Goal: Transaction & Acquisition: Purchase product/service

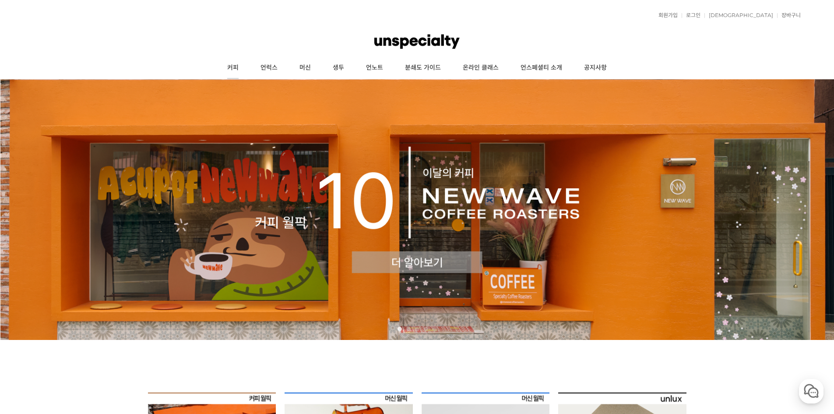
click at [234, 68] on link "커피" at bounding box center [232, 68] width 33 height 22
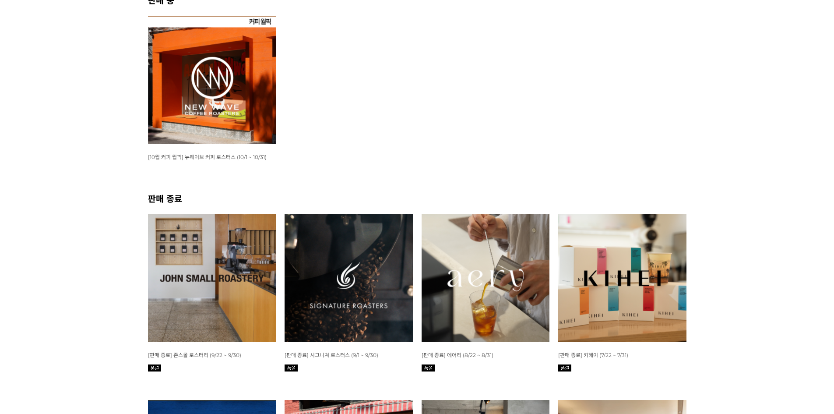
scroll to position [175, 0]
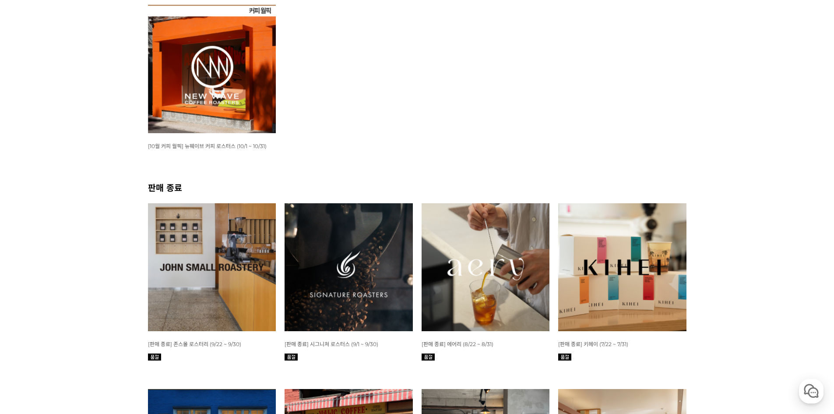
click at [222, 82] on img at bounding box center [212, 69] width 128 height 128
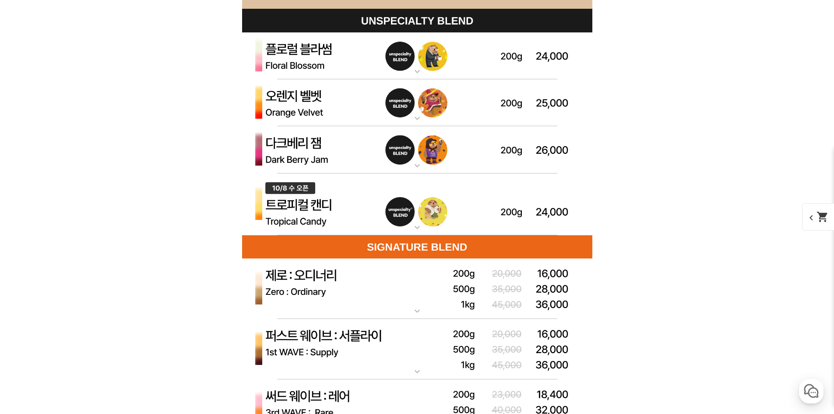
scroll to position [2714, 0]
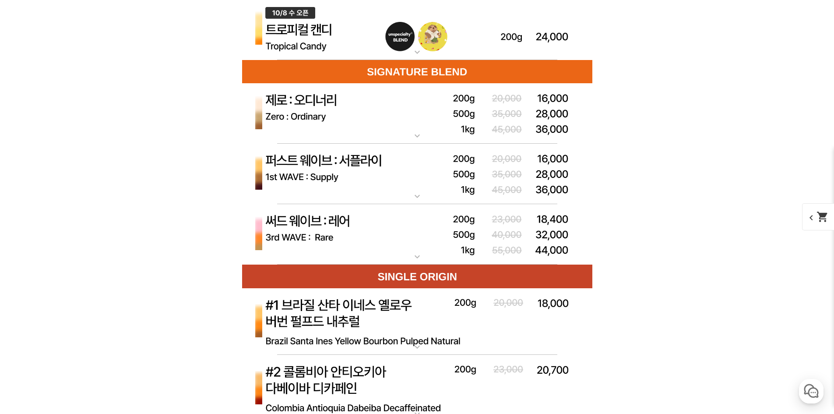
click at [424, 136] on mat-icon "expand_more" at bounding box center [417, 135] width 18 height 11
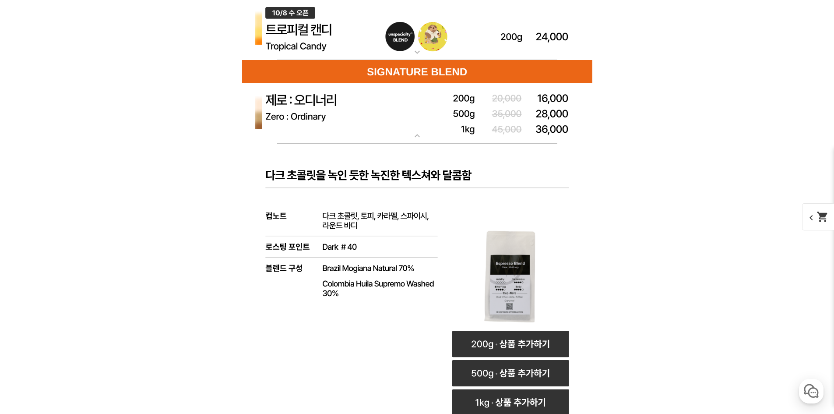
click at [432, 128] on img at bounding box center [417, 113] width 350 height 61
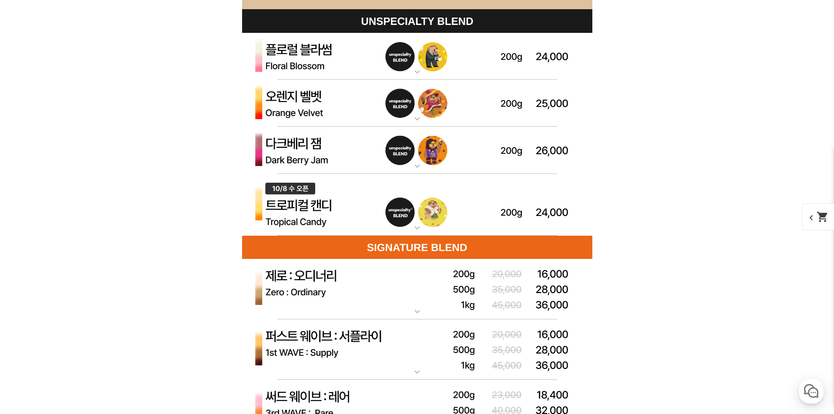
scroll to position [2539, 0]
click at [406, 213] on img at bounding box center [417, 204] width 350 height 62
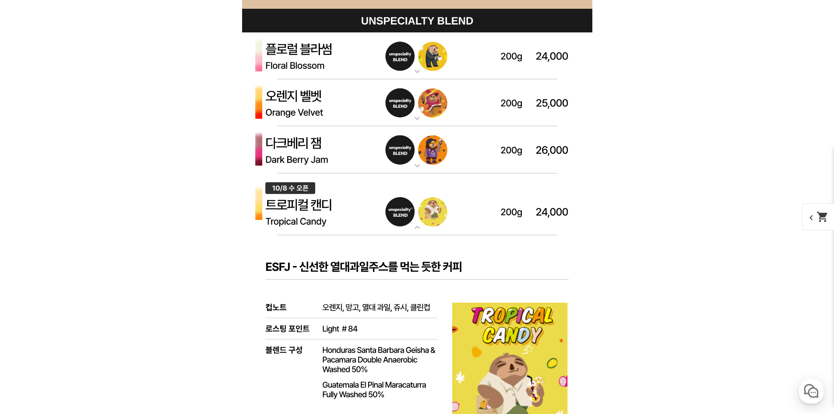
click at [406, 213] on img at bounding box center [417, 204] width 350 height 62
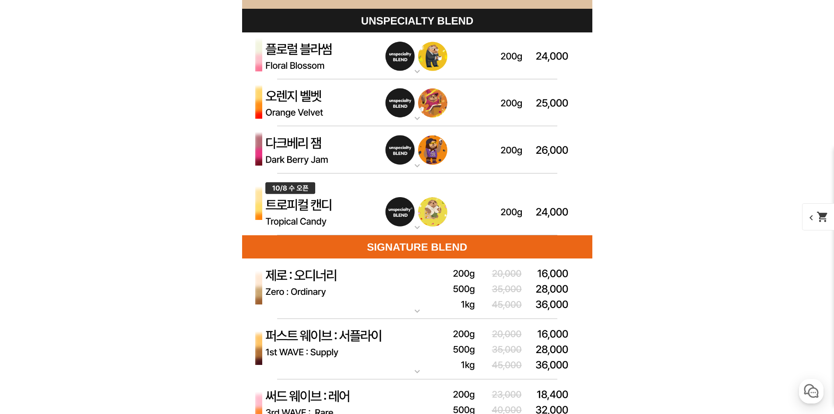
click at [422, 163] on mat-icon "expand_more" at bounding box center [417, 165] width 18 height 11
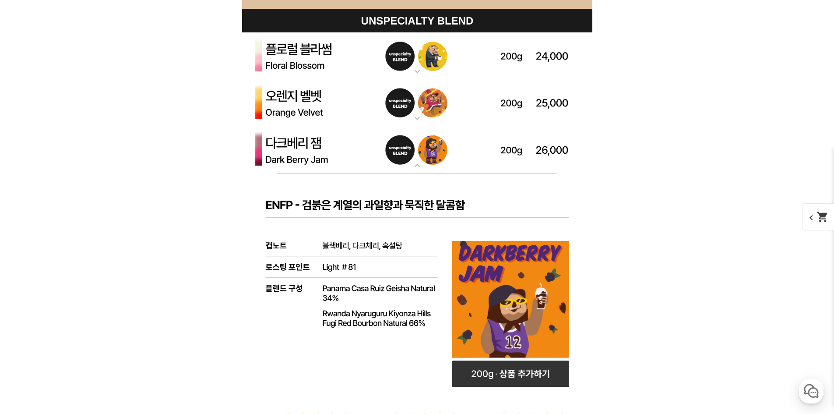
click at [418, 145] on img at bounding box center [417, 149] width 350 height 47
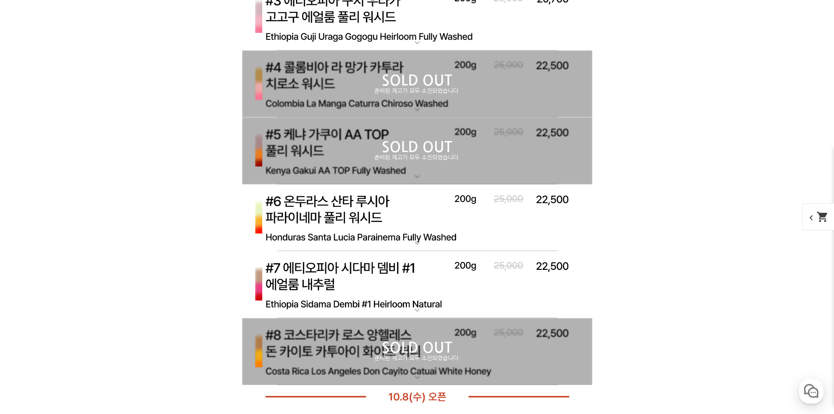
scroll to position [3065, 0]
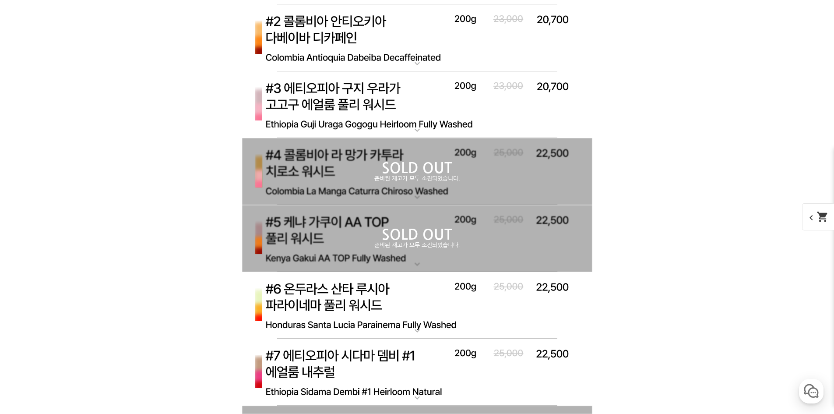
click at [420, 174] on p "SOLD OUT" at bounding box center [417, 168] width 350 height 14
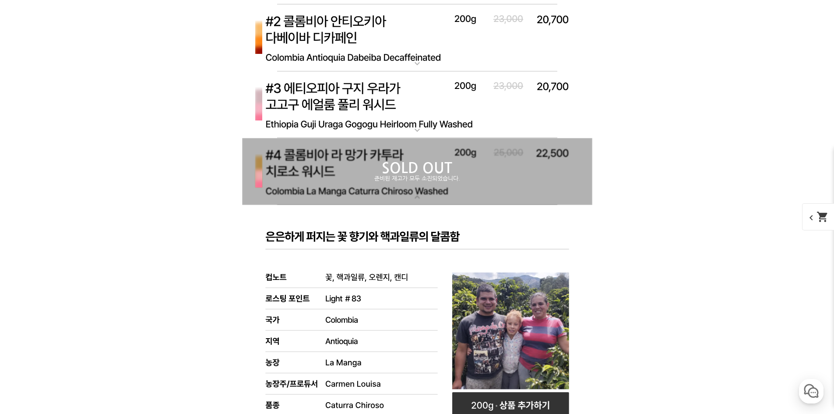
scroll to position [3152, 0]
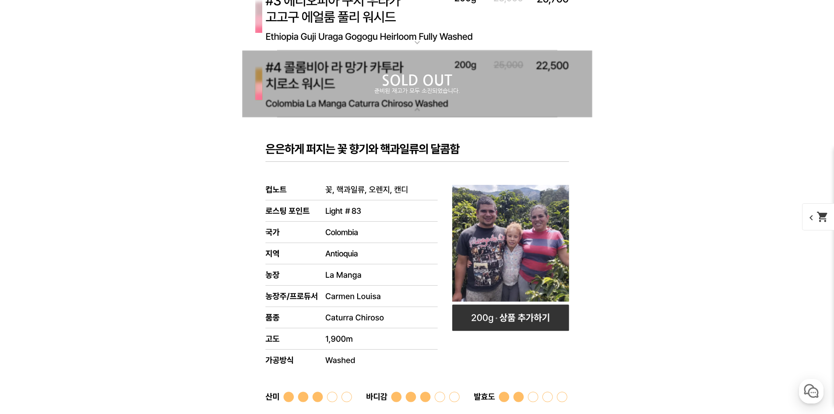
click at [412, 78] on p "SOLD OUT" at bounding box center [417, 81] width 350 height 14
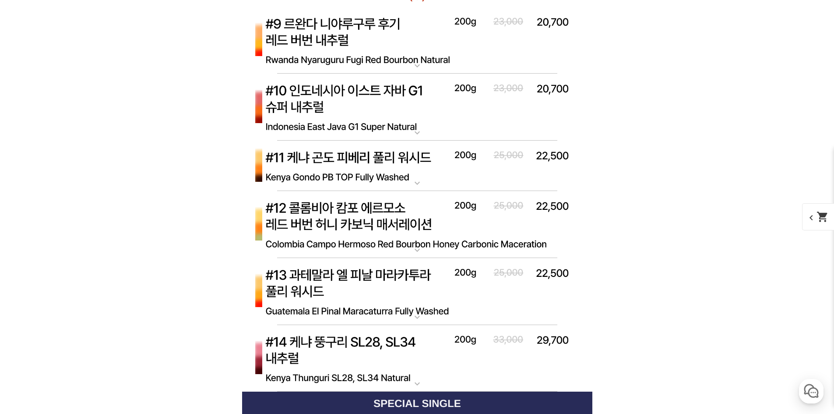
scroll to position [3590, 0]
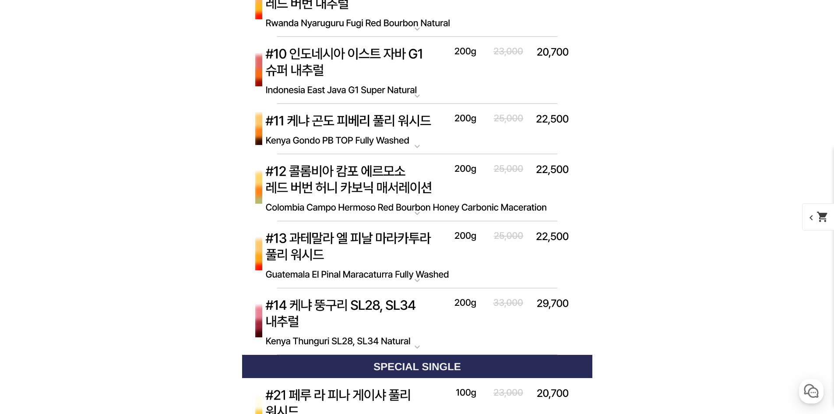
drag, startPoint x: 678, startPoint y: 256, endPoint x: 652, endPoint y: 273, distance: 30.6
click at [417, 194] on img at bounding box center [417, 187] width 350 height 67
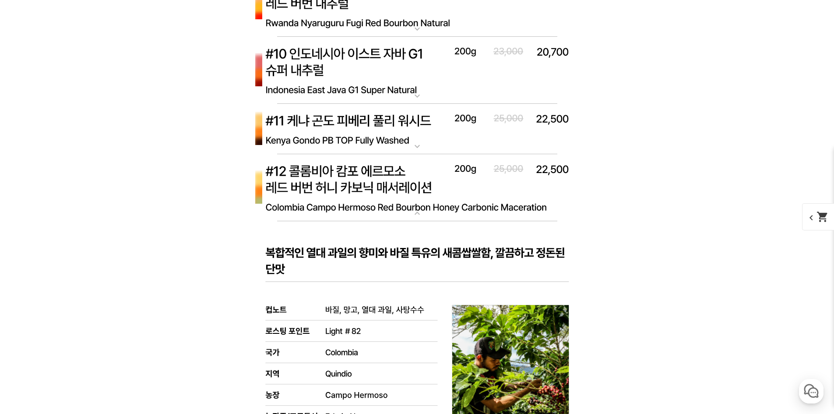
click at [412, 204] on img at bounding box center [417, 187] width 350 height 67
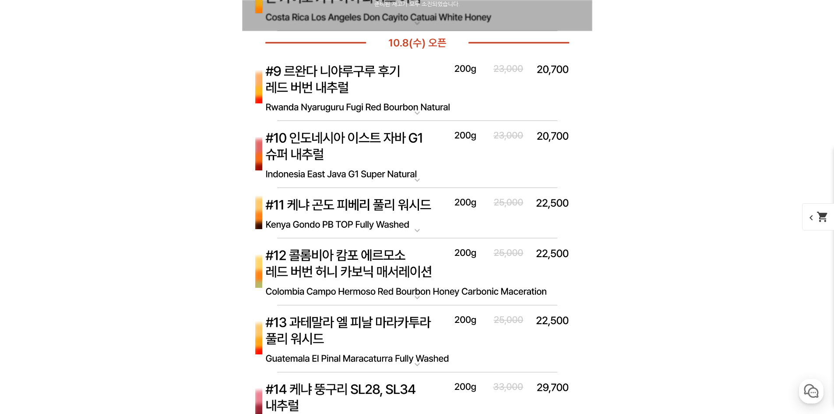
scroll to position [3502, 0]
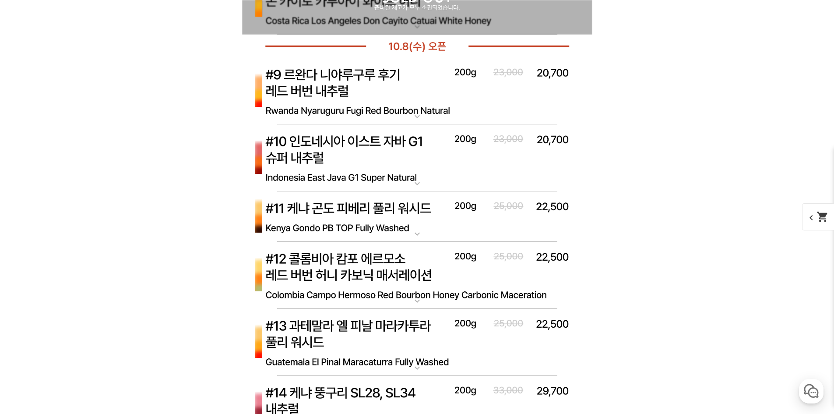
click at [405, 106] on img at bounding box center [417, 91] width 350 height 67
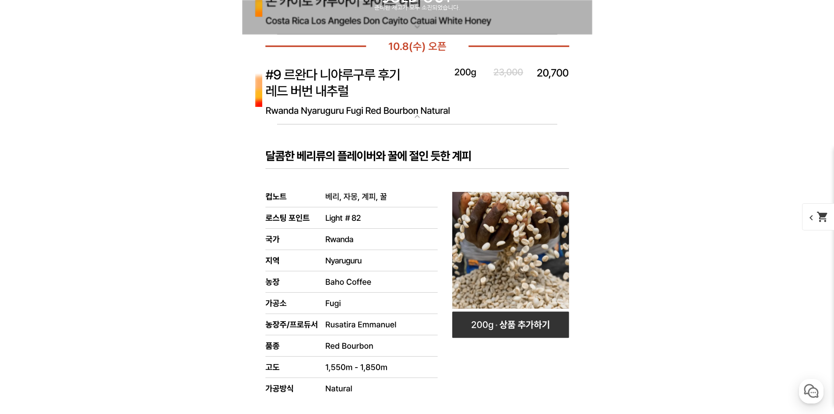
click at [421, 109] on img at bounding box center [417, 91] width 350 height 67
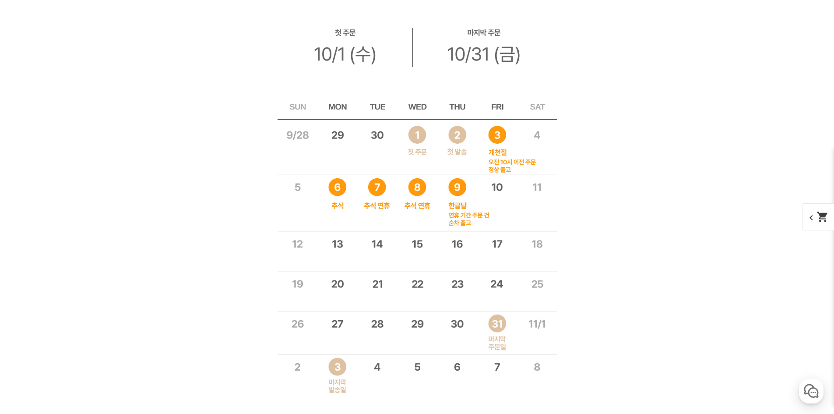
scroll to position [5254, 0]
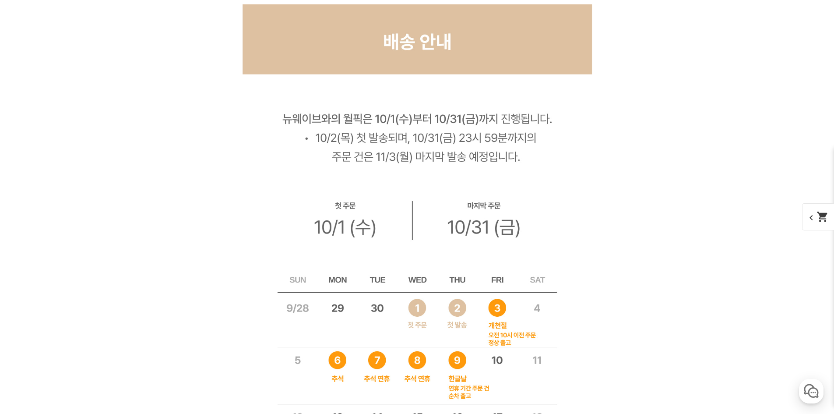
scroll to position [5341, 0]
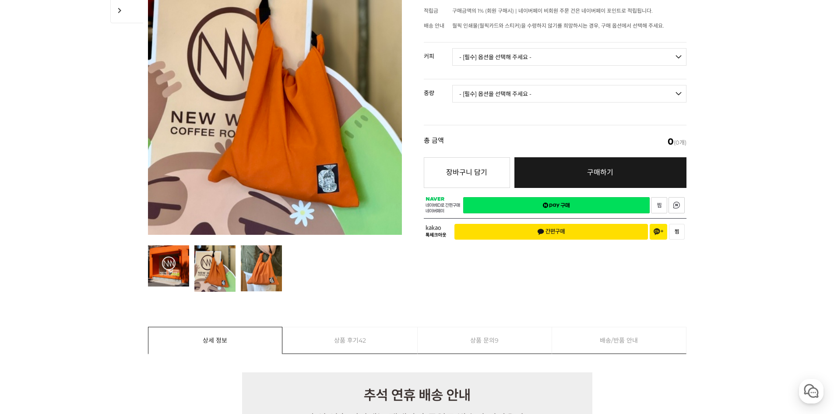
scroll to position [88, 0]
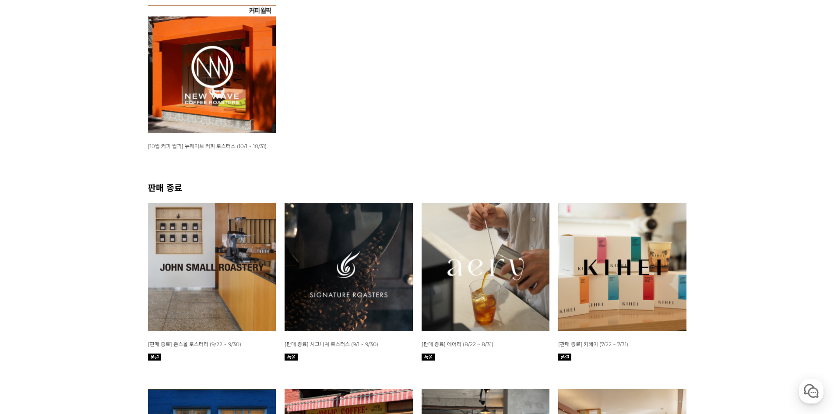
click at [223, 241] on img at bounding box center [212, 267] width 128 height 128
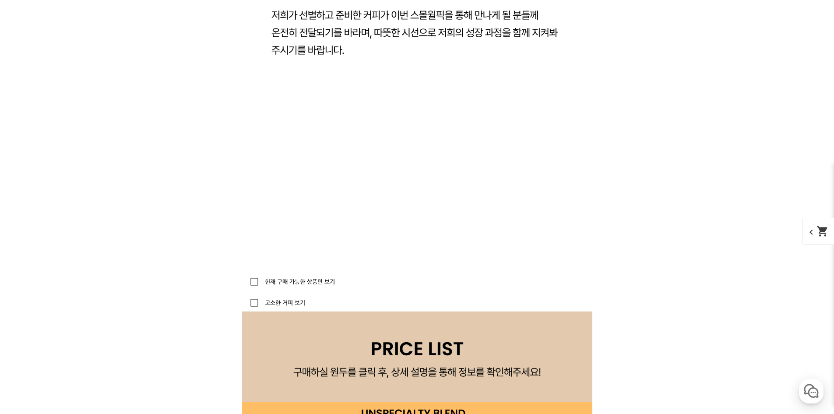
scroll to position [2277, 0]
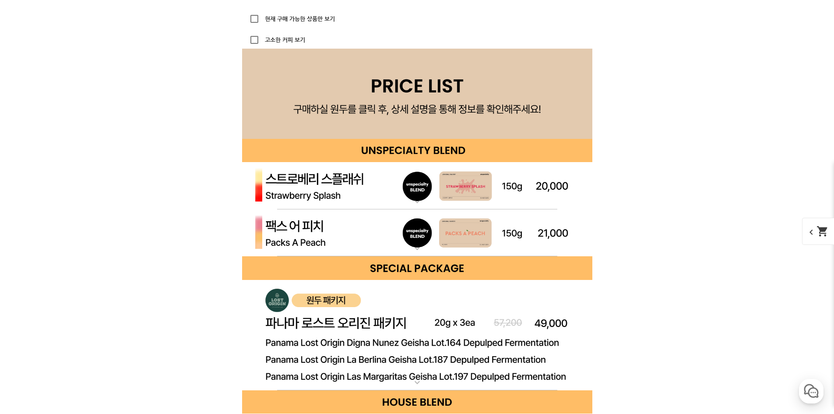
click at [386, 201] on img at bounding box center [417, 185] width 350 height 47
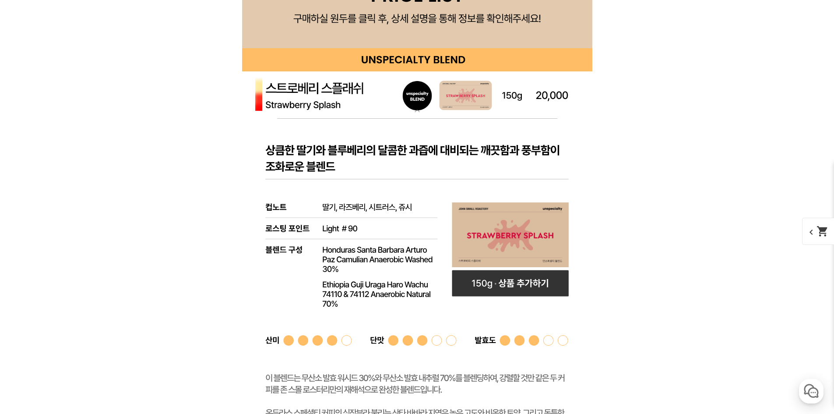
scroll to position [2364, 0]
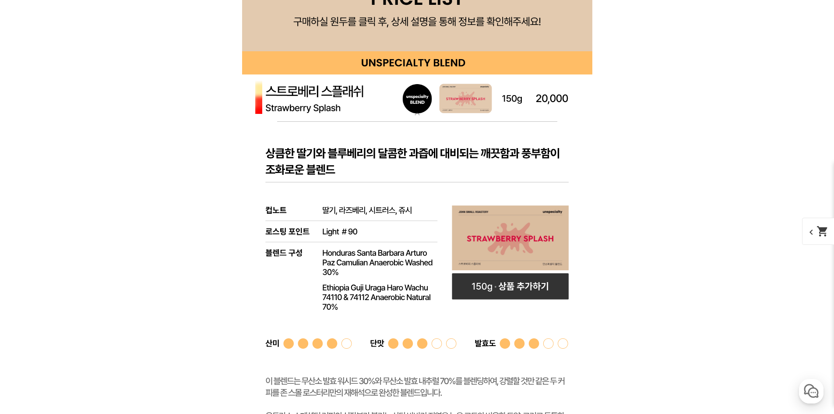
click at [402, 114] on img at bounding box center [417, 97] width 350 height 47
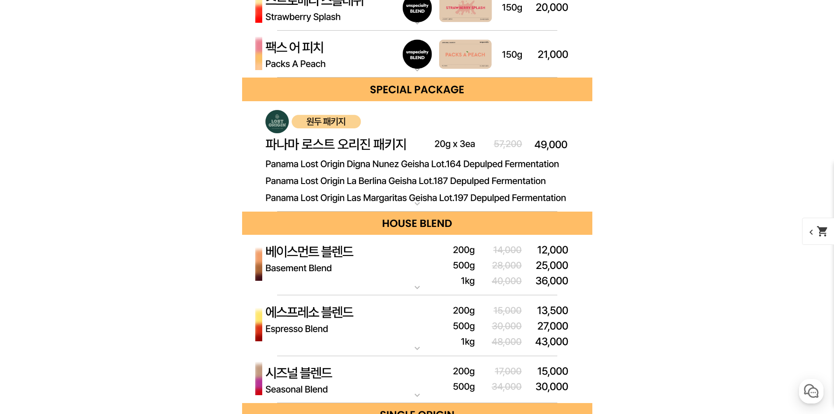
scroll to position [2452, 0]
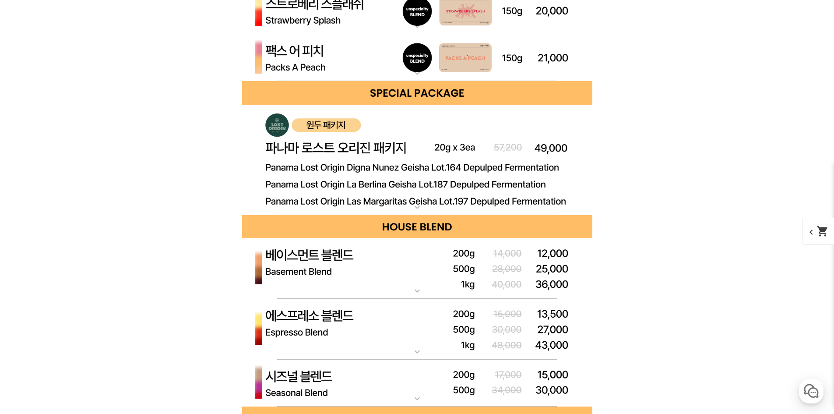
click at [391, 174] on img at bounding box center [417, 160] width 350 height 111
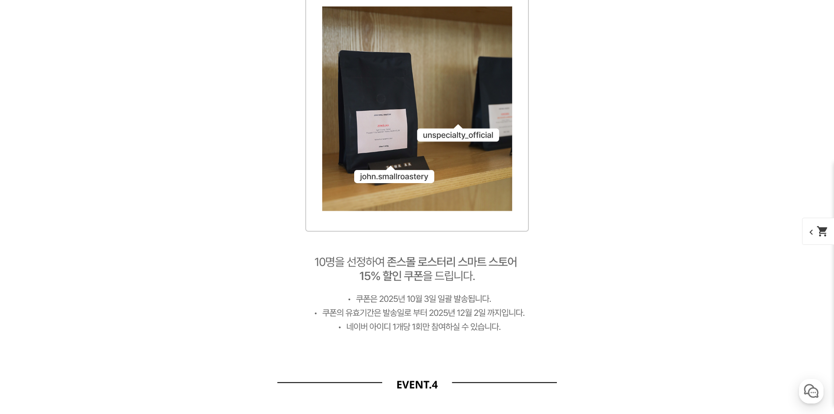
scroll to position [7968, 0]
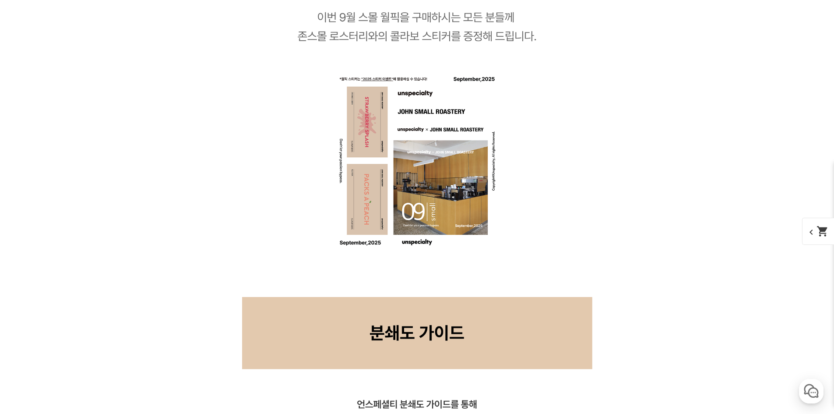
drag, startPoint x: 477, startPoint y: 212, endPoint x: 653, endPoint y: 190, distance: 177.3
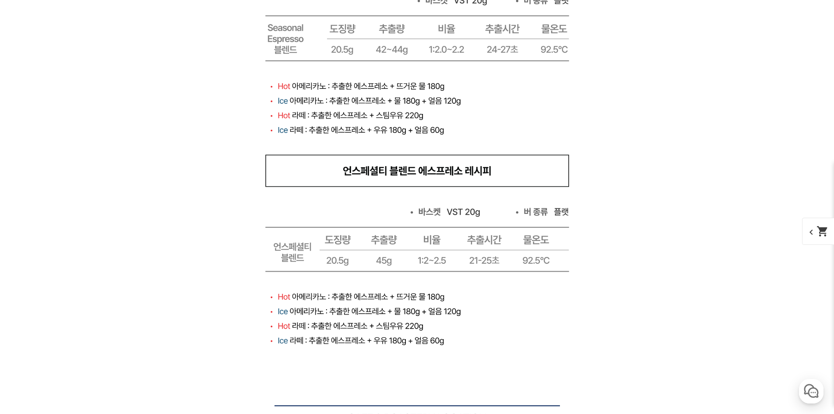
scroll to position [10244, 0]
